Goal: Complete application form

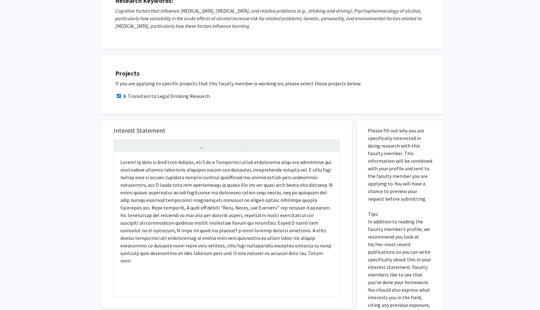
scroll to position [276, 0]
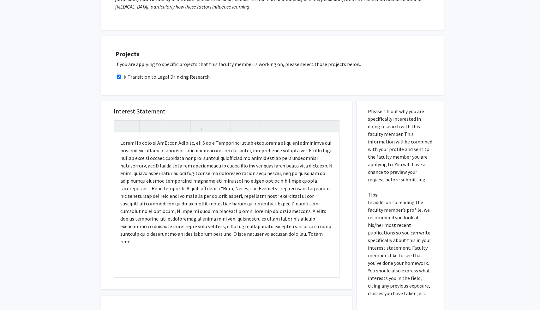
scroll to position [112, 0]
click at [135, 187] on p "Note to users with screen readers: Please press Alt+0 or Option+0 to deactivate…" at bounding box center [226, 192] width 213 height 106
click at [173, 191] on p "Note to users with screen readers: Please press Alt+0 or Option+0 to deactivate…" at bounding box center [226, 192] width 213 height 106
click at [282, 204] on p "Note to users with screen readers: Please press Alt+0 or Option+0 to deactivate…" at bounding box center [226, 192] width 213 height 106
click at [277, 192] on p "Note to users with screen readers: Please press Alt+0 or Option+0 to deactivate…" at bounding box center [226, 192] width 213 height 106
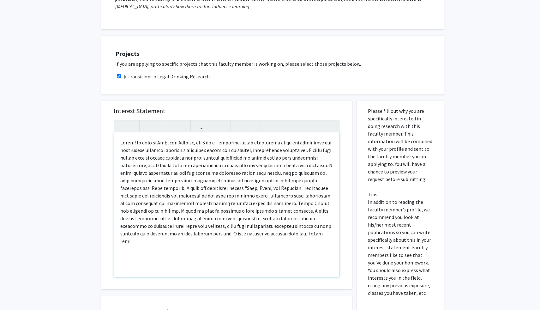
click at [227, 203] on p "Note to users with screen readers: Please press Alt+0 or Option+0 to deactivate…" at bounding box center [226, 192] width 213 height 106
click at [200, 192] on p "Note to users with screen readers: Please press Alt+0 or Option+0 to deactivate…" at bounding box center [226, 192] width 213 height 106
click at [191, 197] on p "Note to users with screen readers: Please press Alt+0 or Option+0 to deactivate…" at bounding box center [226, 192] width 213 height 106
click at [222, 199] on p "Note to users with screen readers: Please press Alt+0 or Option+0 to deactivate…" at bounding box center [226, 192] width 213 height 106
click at [253, 197] on p "Note to users with screen readers: Please press Alt+0 or Option+0 to deactivate…" at bounding box center [226, 192] width 213 height 106
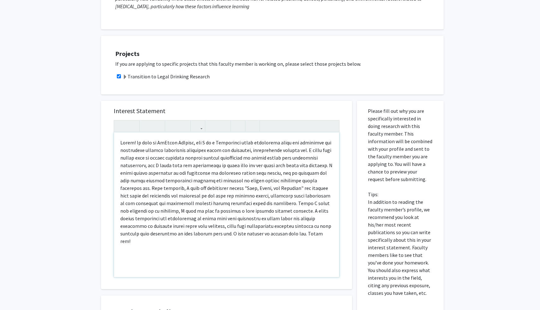
click at [239, 197] on p "Note to users with screen readers: Please press Alt+0 or Option+0 to deactivate…" at bounding box center [226, 192] width 213 height 106
click at [265, 196] on p "Note to users with screen readers: Please press Alt+0 or Option+0 to deactivate…" at bounding box center [226, 192] width 213 height 106
type textarea "<p>Hello! My name is [PERSON_NAME] [PERSON_NAME], and I am a Psychology major p…"
click at [255, 208] on p "Note to users with screen readers: Please press Alt+0 or Option+0 to deactivate…" at bounding box center [226, 192] width 213 height 106
click at [204, 207] on p "Note to users with screen readers: Please press Alt+0 or Option+0 to deactivate…" at bounding box center [226, 192] width 213 height 106
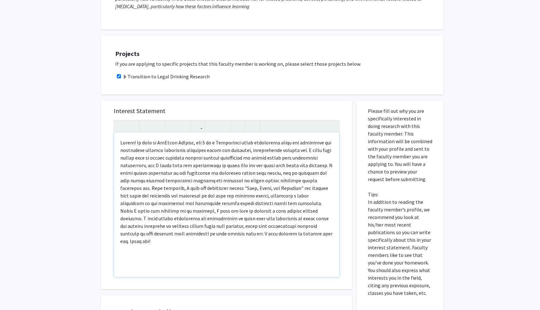
click at [251, 206] on p "Note to users with screen readers: Please press Alt+0 or Option+0 to deactivate…" at bounding box center [226, 192] width 213 height 106
click at [289, 206] on p "Note to users with screen readers: Please press Alt+0 or Option+0 to deactivate…" at bounding box center [226, 192] width 213 height 106
click at [275, 207] on p "Note to users with screen readers: Please press Alt+0 or Option+0 to deactivate…" at bounding box center [226, 192] width 213 height 106
click at [292, 206] on p "Note to users with screen readers: Please press Alt+0 or Option+0 to deactivate…" at bounding box center [226, 192] width 213 height 106
click at [280, 198] on p "Note to users with screen readers: Please press Alt+0 or Option+0 to deactivate…" at bounding box center [226, 192] width 213 height 106
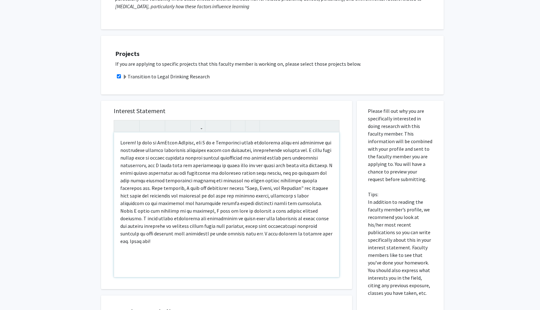
click at [274, 204] on p "Note to users with screen readers: Please press Alt+0 or Option+0 to deactivate…" at bounding box center [226, 192] width 213 height 106
click at [261, 204] on p "Note to users with screen readers: Please press Alt+0 or Option+0 to deactivate…" at bounding box center [226, 192] width 213 height 106
click at [231, 207] on p "Note to users with screen readers: Please press Alt+0 or Option+0 to deactivate…" at bounding box center [226, 192] width 213 height 106
click at [220, 211] on p "Note to users with screen readers: Please press Alt+0 or Option+0 to deactivate…" at bounding box center [226, 192] width 213 height 106
click at [258, 209] on p "Note to users with screen readers: Please press Alt+0 or Option+0 to deactivate…" at bounding box center [226, 192] width 213 height 106
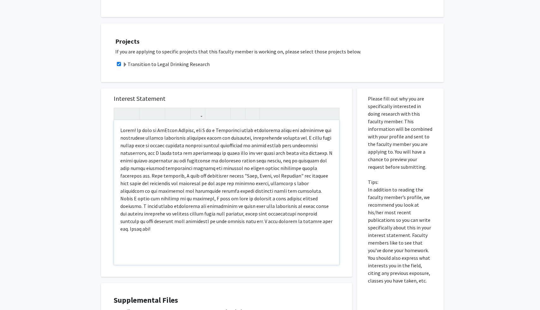
click at [282, 225] on p "Note to users with screen readers: Please press Alt+0 or Option+0 to deactivate…" at bounding box center [226, 179] width 213 height 106
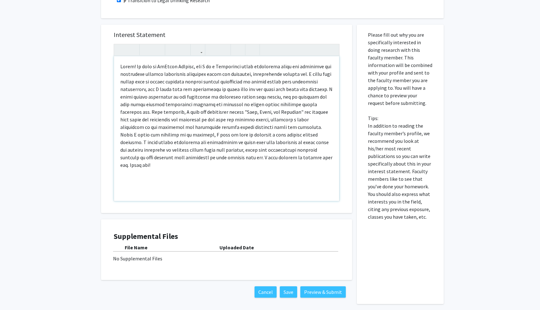
scroll to position [216, 0]
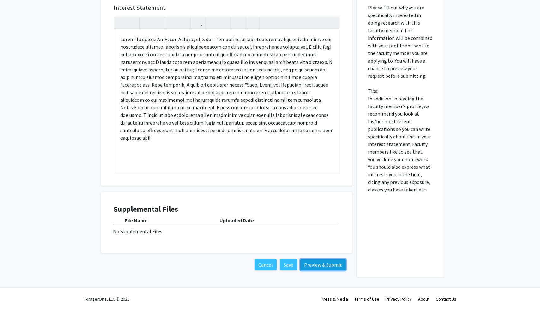
click at [312, 266] on button "Preview & Submit" at bounding box center [324, 264] width 46 height 11
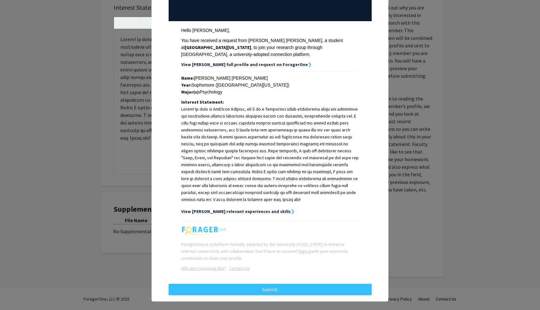
scroll to position [76, 0]
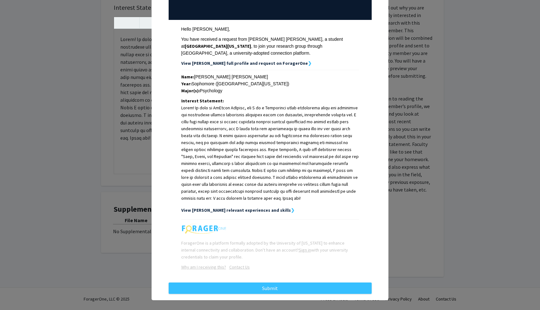
click at [291, 207] on strong "❯" at bounding box center [293, 210] width 4 height 6
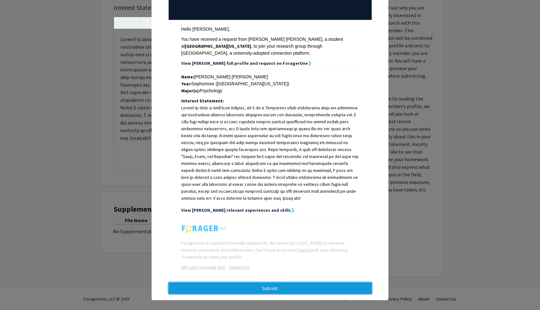
click at [287, 283] on button "Submit" at bounding box center [270, 288] width 203 height 11
